Goal: Task Accomplishment & Management: Manage account settings

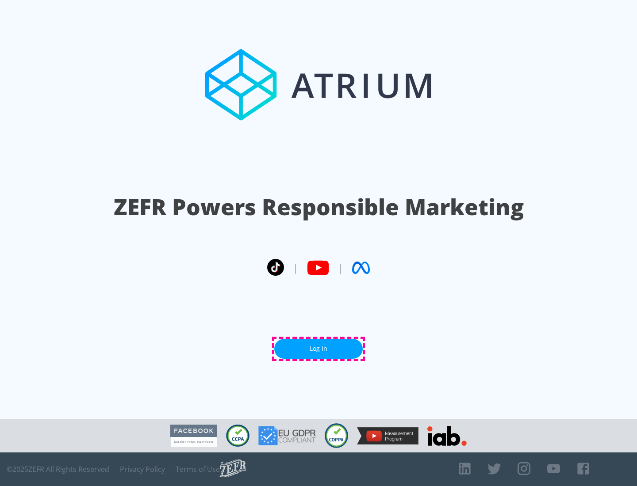
click at [318, 349] on link "Log In" at bounding box center [318, 349] width 88 height 20
